Goal: Transaction & Acquisition: Purchase product/service

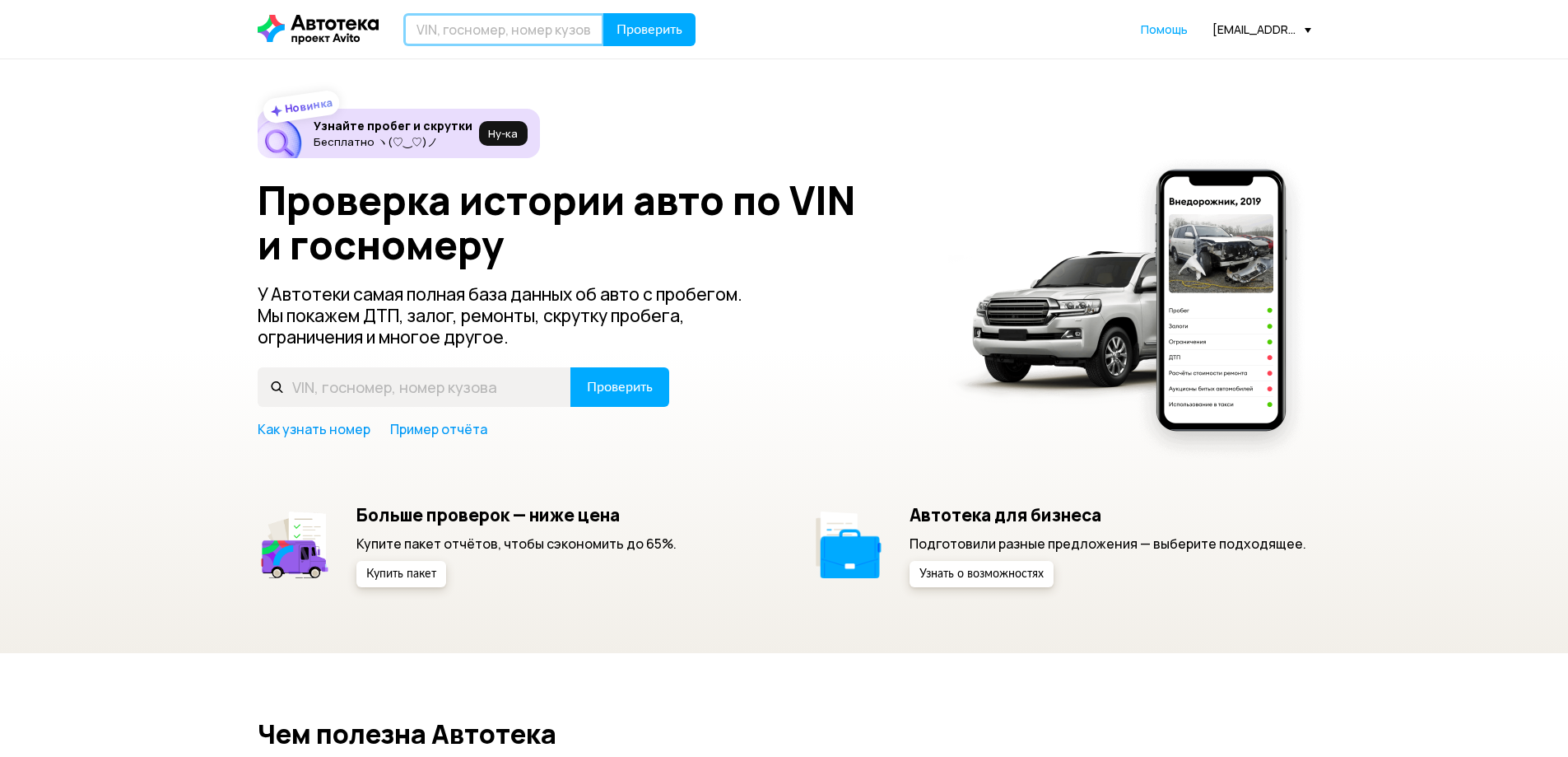
click at [511, 27] on input "text" at bounding box center [503, 30] width 200 height 33
paste input "Т176АР98"
type input "Т176АР98"
click at [644, 42] on button "Проверить" at bounding box center [649, 30] width 92 height 33
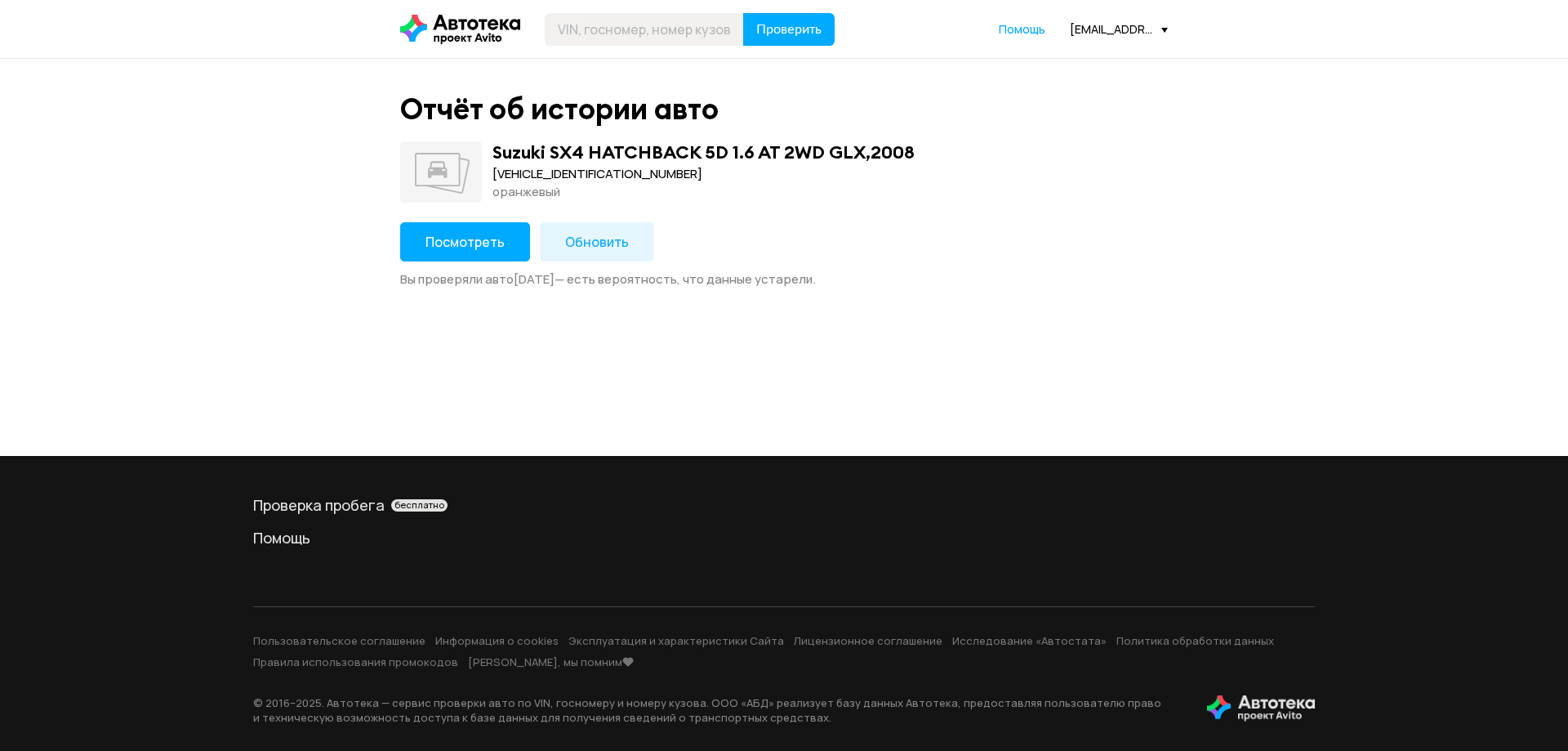
click at [579, 250] on span "Обновить" at bounding box center [597, 242] width 64 height 18
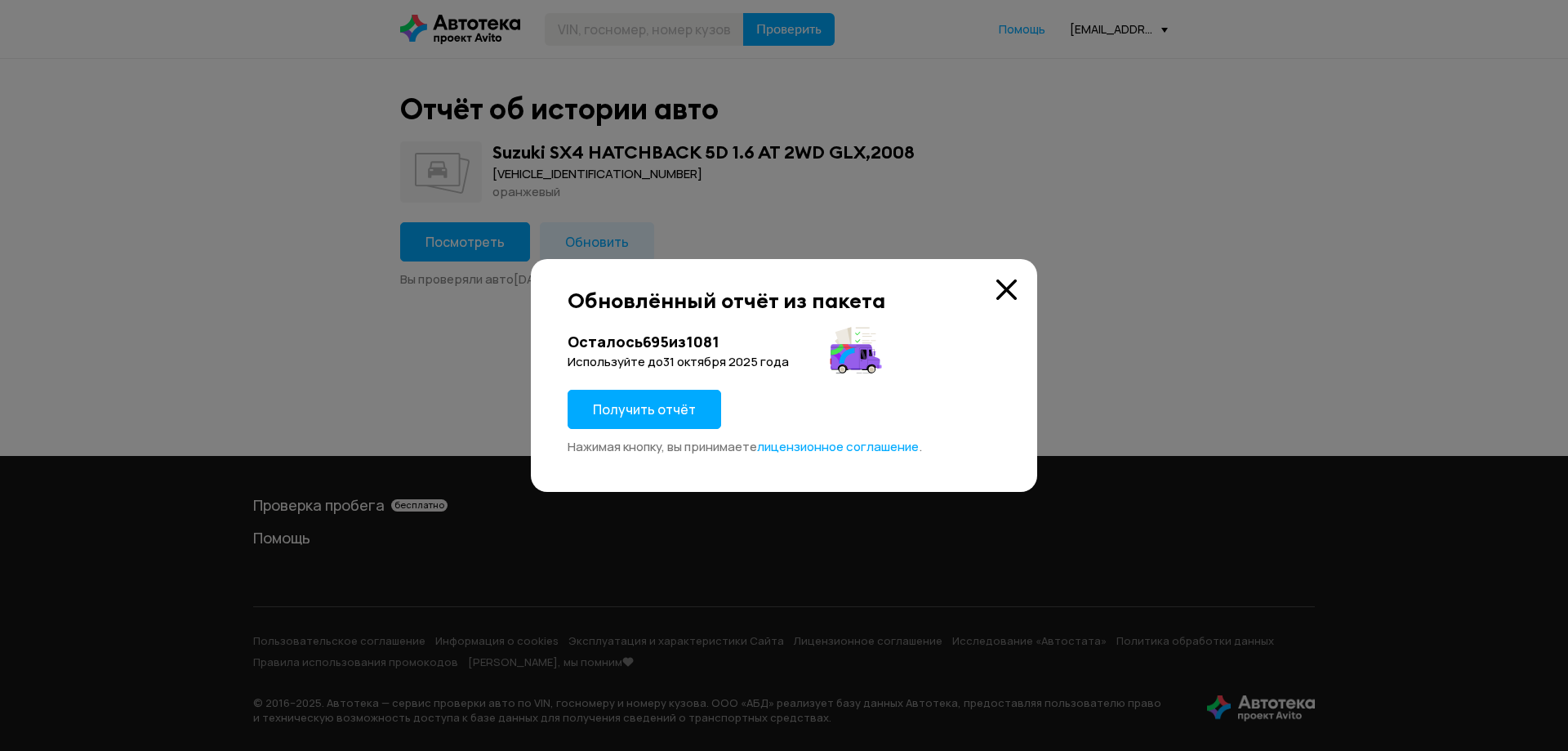
click at [649, 405] on span "Получить отчёт" at bounding box center [644, 409] width 103 height 18
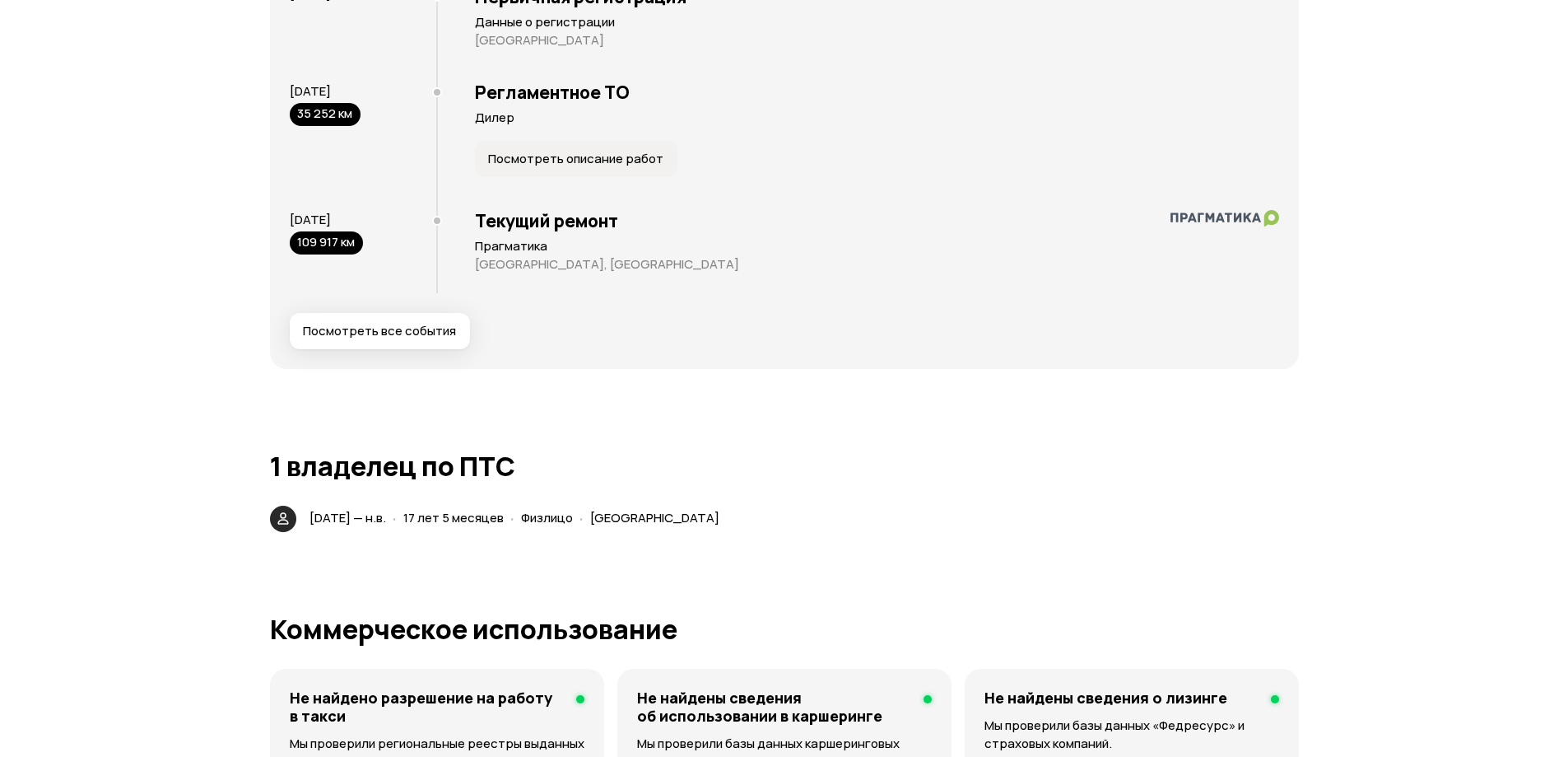
scroll to position [3048, 0]
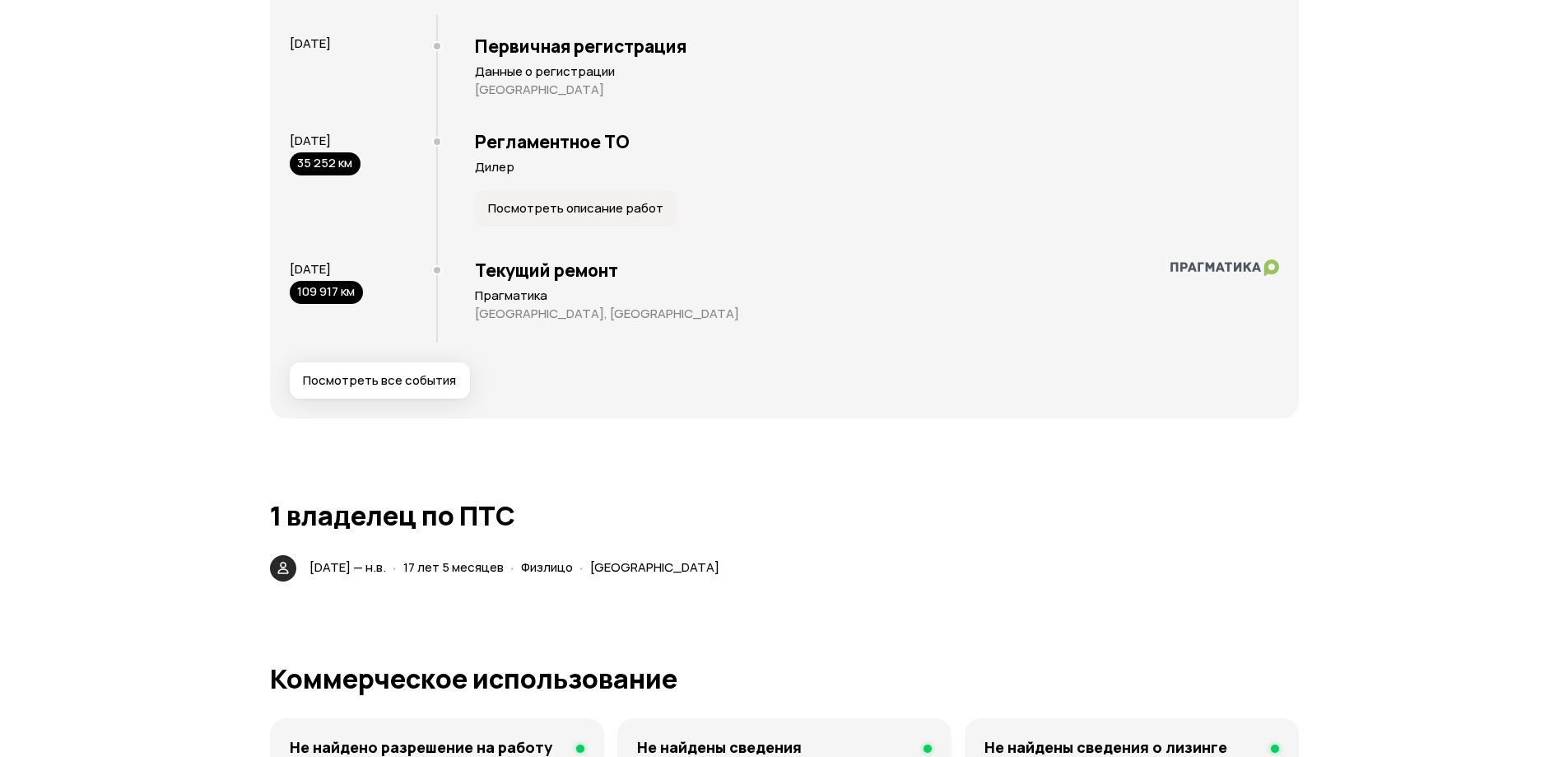
click at [396, 383] on span "Посмотреть все события" at bounding box center [380, 380] width 153 height 16
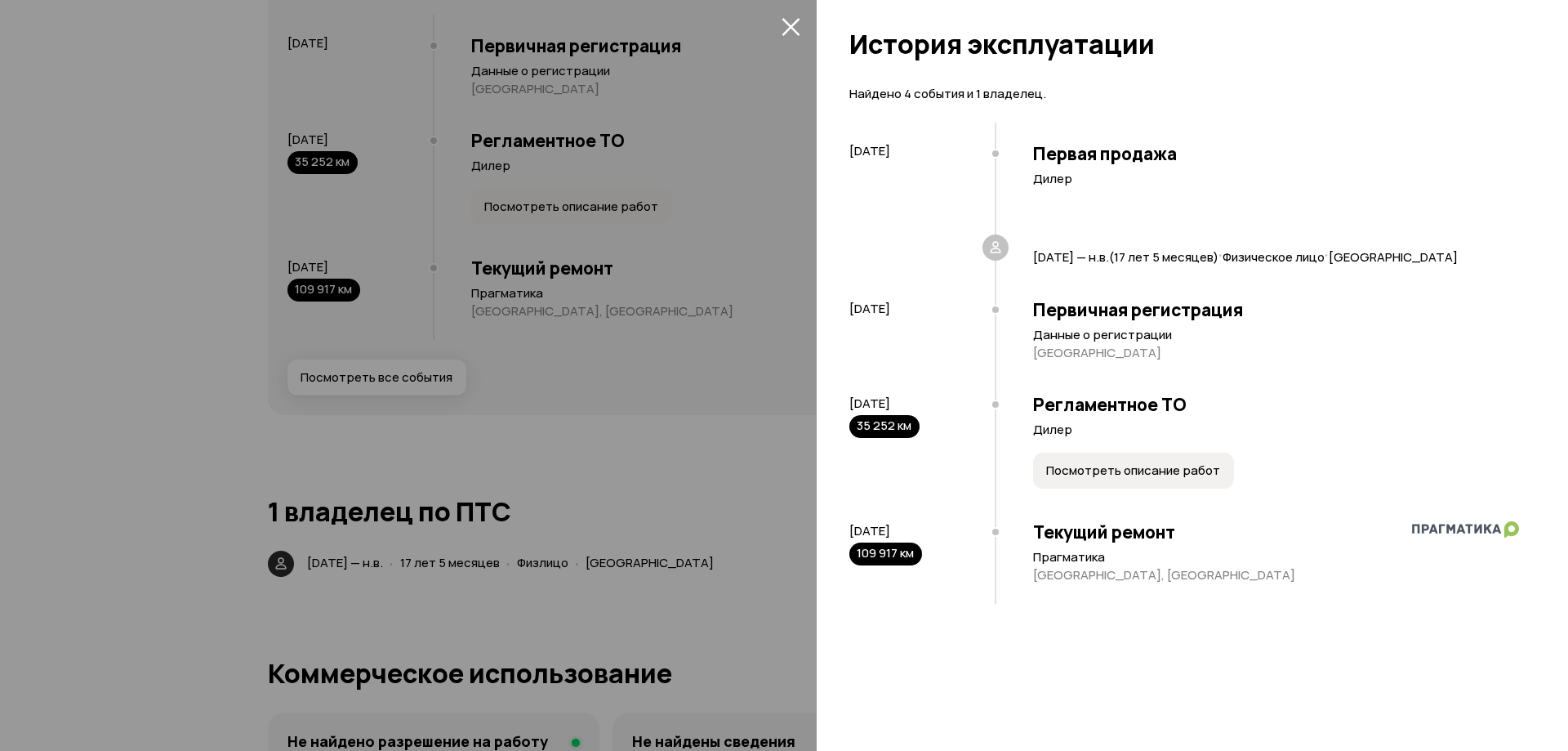
click at [790, 30] on icon "закрыть" at bounding box center [792, 27] width 19 height 19
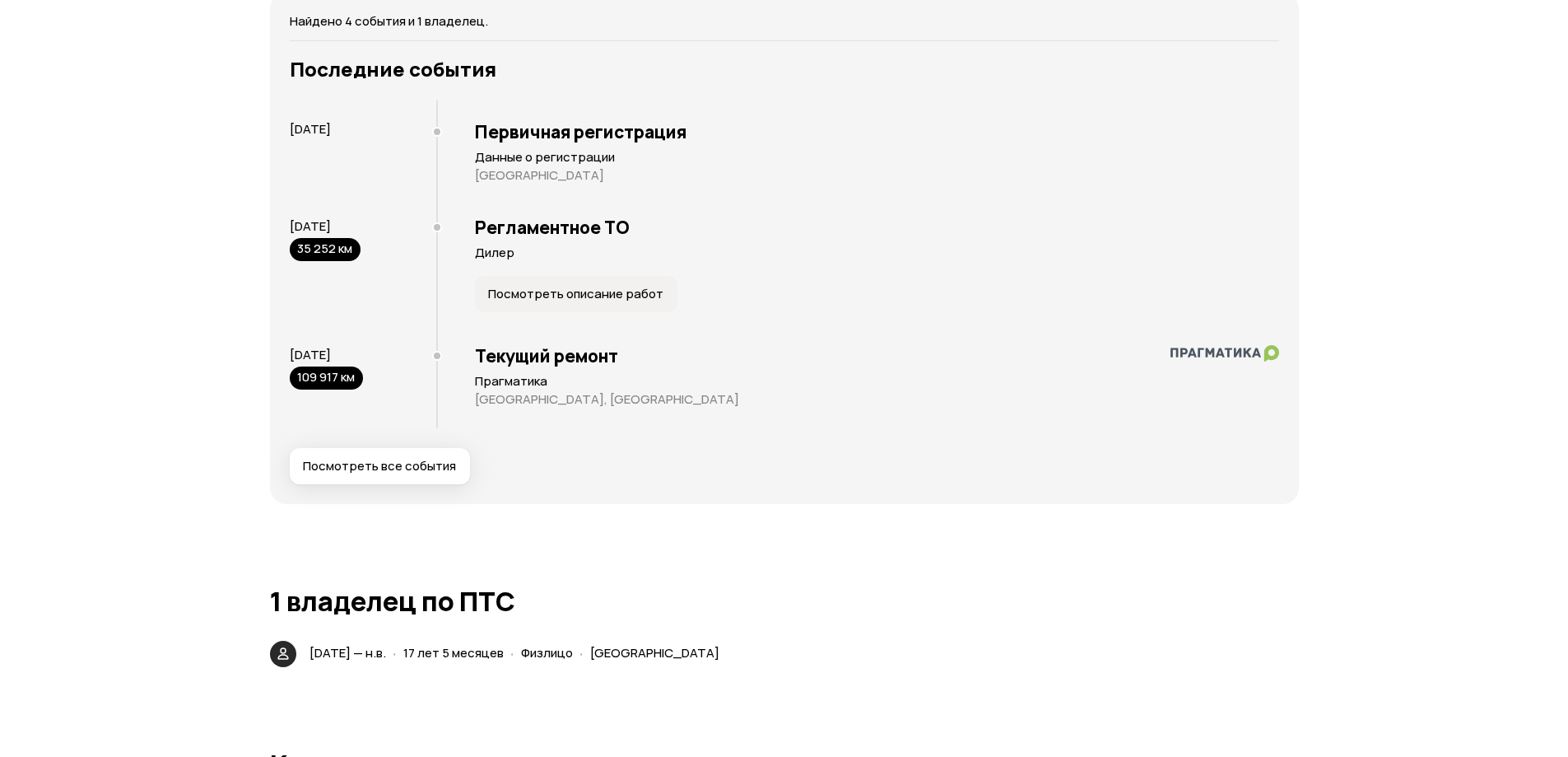
scroll to position [2966, 0]
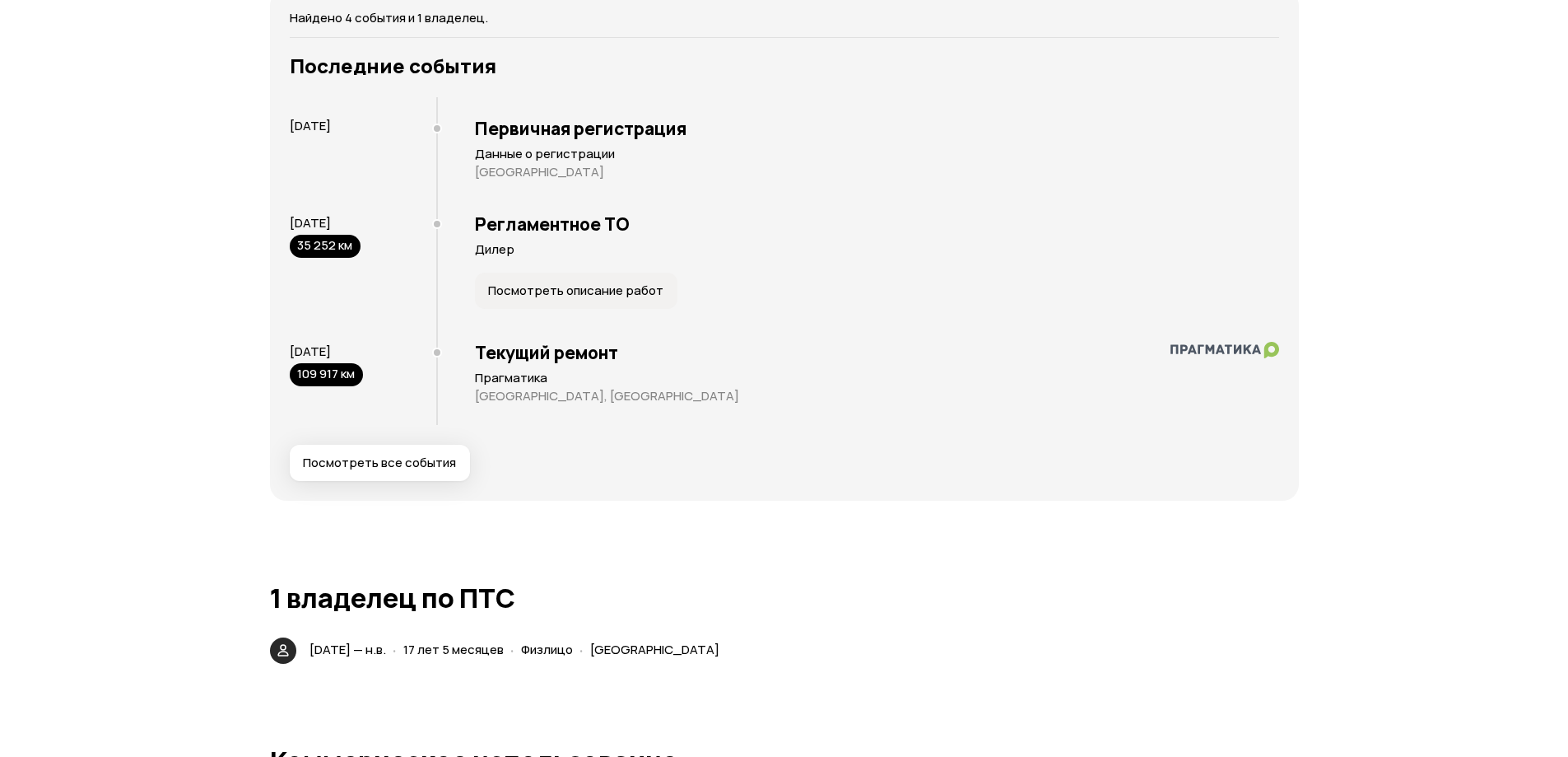
click at [433, 461] on span "Посмотреть все события" at bounding box center [380, 462] width 153 height 16
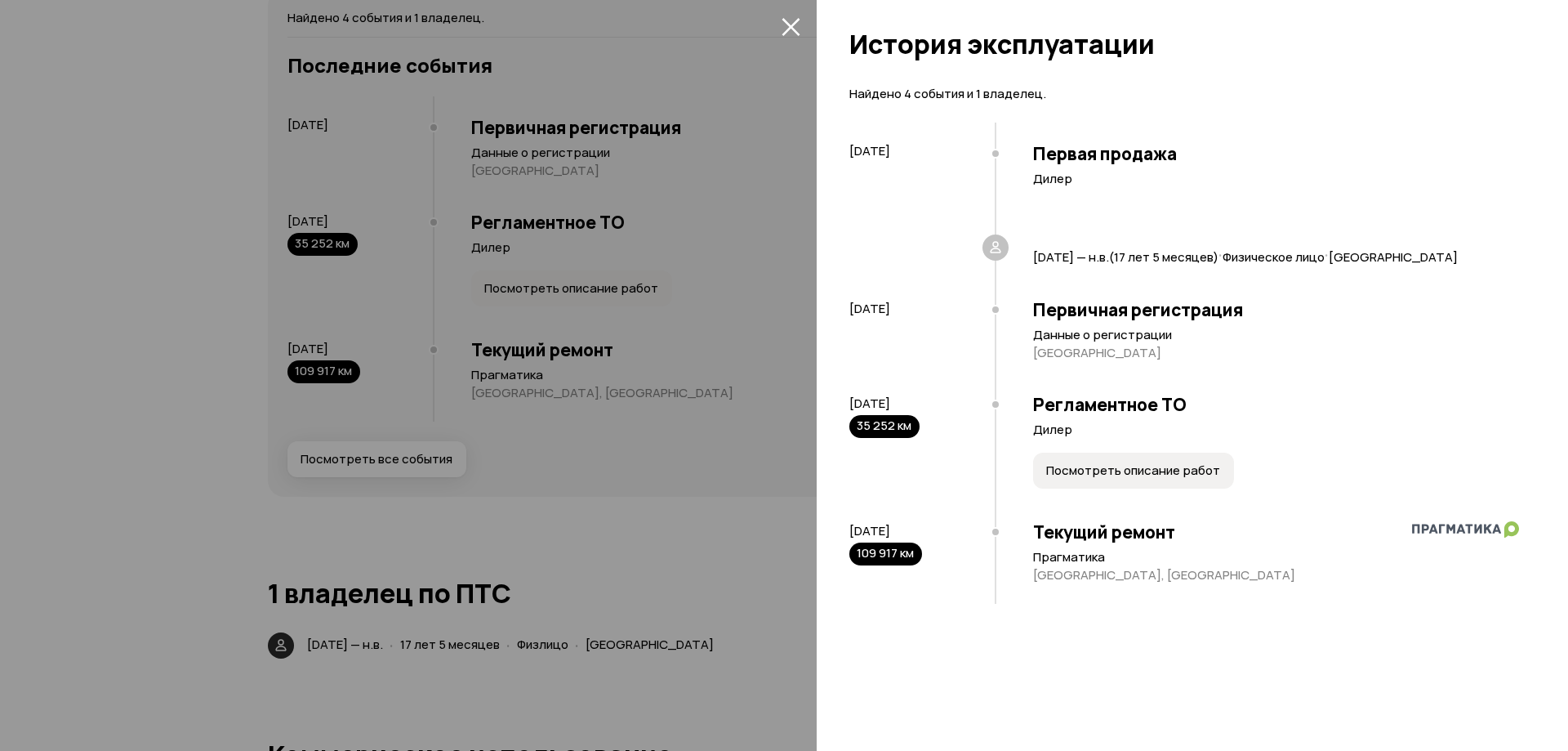
click at [801, 25] on button "закрыть" at bounding box center [790, 26] width 26 height 26
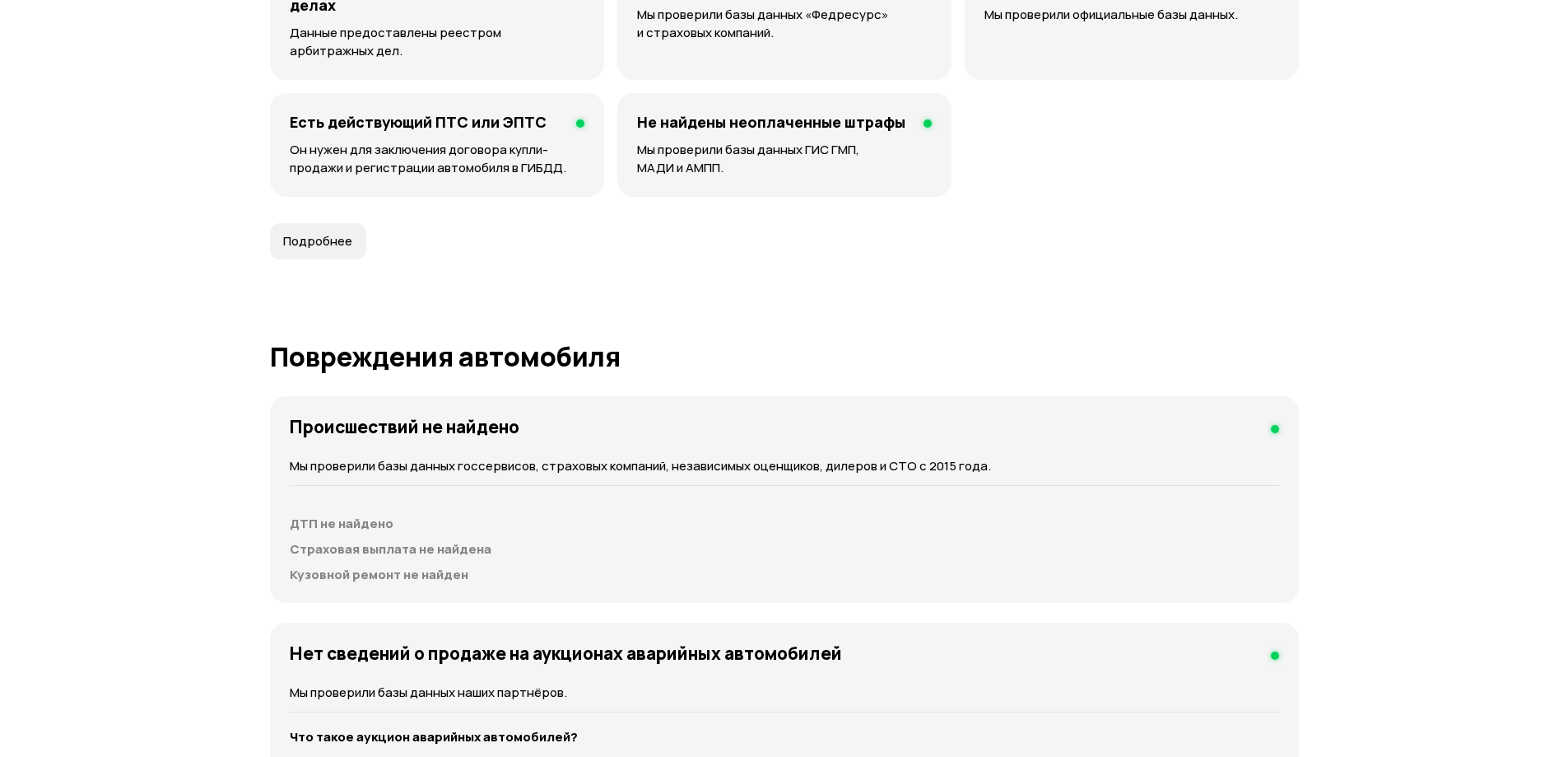
scroll to position [1565, 0]
